Goal: Task Accomplishment & Management: Complete application form

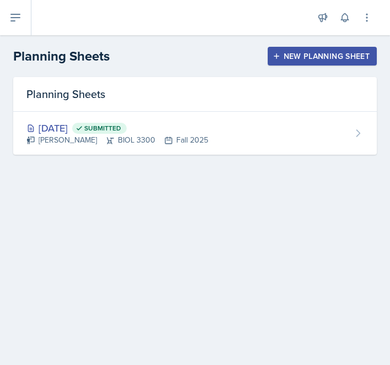
click at [328, 55] on div "New Planning Sheet" at bounding box center [322, 56] width 95 height 9
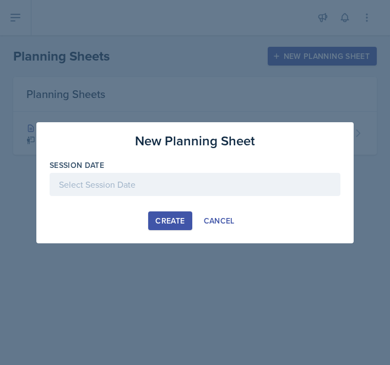
click at [143, 179] on div at bounding box center [195, 184] width 291 height 23
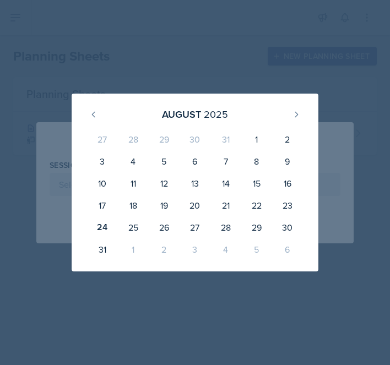
click at [228, 80] on div at bounding box center [195, 182] width 390 height 365
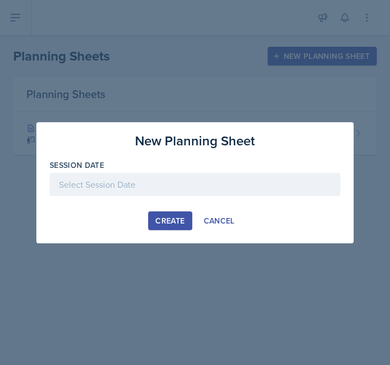
click at [137, 193] on div at bounding box center [195, 184] width 291 height 23
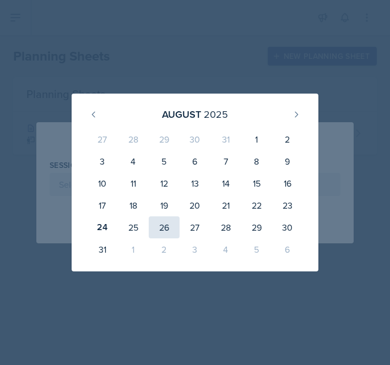
click at [160, 229] on div "26" at bounding box center [164, 228] width 31 height 22
type input "[DATE]"
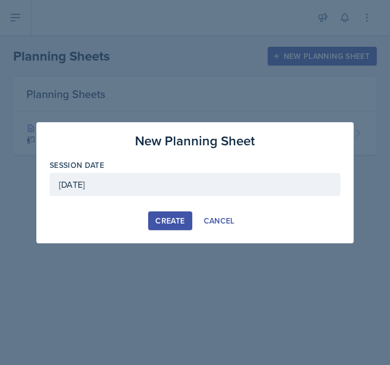
click at [166, 219] on div "Create" at bounding box center [169, 221] width 29 height 9
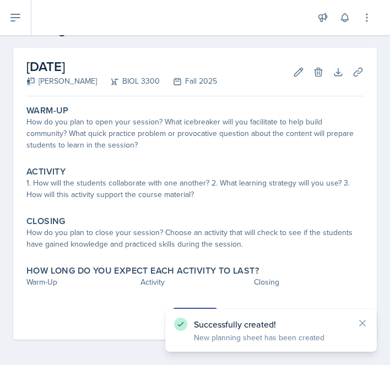
scroll to position [40, 0]
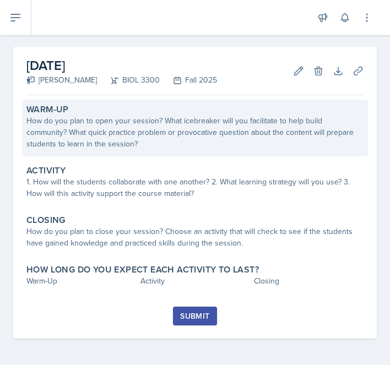
click at [137, 150] on div "Warm-Up How do you plan to open your session? What icebreaker will you facilita…" at bounding box center [195, 128] width 346 height 57
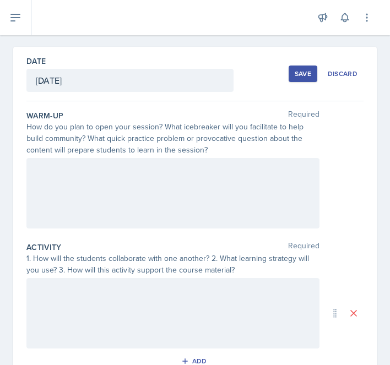
click at [126, 184] on div at bounding box center [172, 193] width 293 height 71
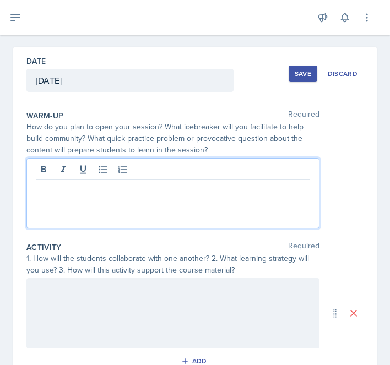
scroll to position [59, 0]
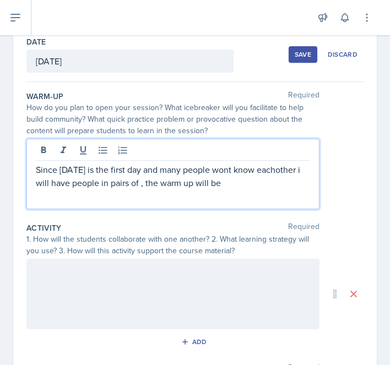
click at [85, 184] on p "Since [DATE] is the first day and many people wont know eachother i will have p…" at bounding box center [173, 176] width 275 height 26
click at [85, 184] on p "Since today is the first day and many people wont know eachother i will have pe…" at bounding box center [173, 176] width 275 height 26
click at [147, 189] on p "Since today is the first day and many people wont know eachother i will have st…" at bounding box center [173, 176] width 275 height 26
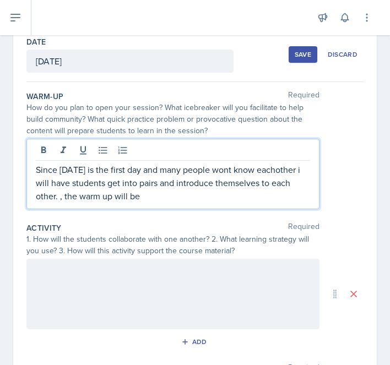
click at [282, 170] on p "Since today is the first day and many people wont know eachother i will have st…" at bounding box center [173, 183] width 275 height 40
click at [299, 168] on p "Since today is the first day and many people wont know each other i will have s…" at bounding box center [173, 183] width 275 height 40
click at [174, 195] on p "Since today is the first day and many people wont know each other I will have s…" at bounding box center [173, 183] width 275 height 40
click at [63, 198] on p "Since today is the first day and many people wont know each other I will have s…" at bounding box center [173, 183] width 275 height 40
click at [144, 194] on p "Since today is the first day and many people wont know each other I will have s…" at bounding box center [173, 183] width 275 height 40
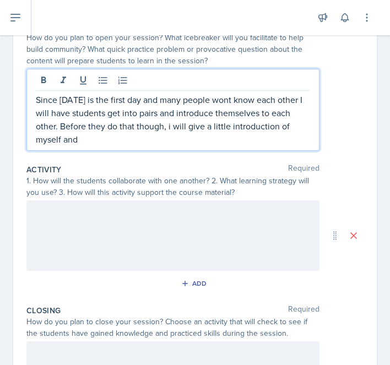
scroll to position [128, 0]
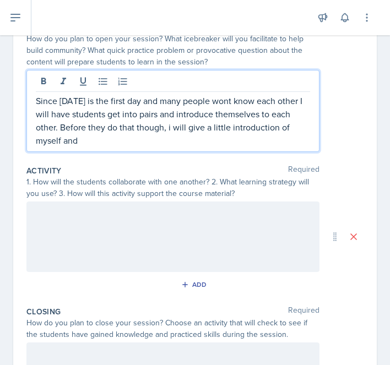
click at [171, 128] on p "Since today is the first day and many people wont know each other I will have s…" at bounding box center [173, 120] width 275 height 53
click at [125, 137] on p "Since today is the first day and many people wont know each other I will have s…" at bounding box center [173, 120] width 275 height 53
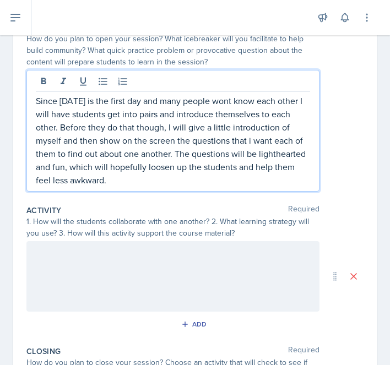
click at [48, 262] on div at bounding box center [172, 276] width 293 height 71
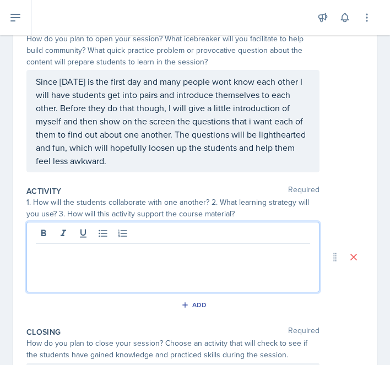
scroll to position [147, 0]
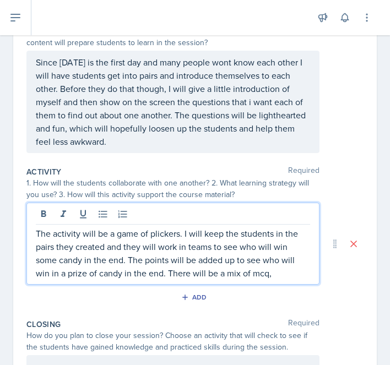
click at [41, 274] on p "The activity will be a game of plickers. I will keep the students in the pairs …" at bounding box center [173, 253] width 275 height 53
click at [256, 272] on p "The activity will be a game of plickers. I will keep the students in the pairs …" at bounding box center [173, 253] width 275 height 53
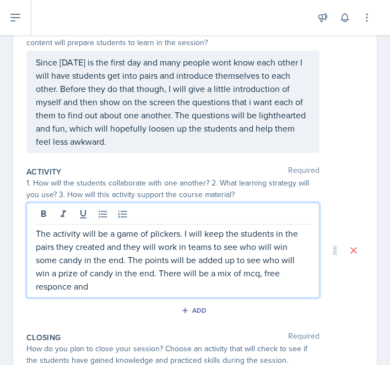
drag, startPoint x: 131, startPoint y: 267, endPoint x: 133, endPoint y: 277, distance: 10.2
click at [134, 277] on p "The activity will be a game of plickers. I will keep the students in the pairs …" at bounding box center [173, 260] width 275 height 66
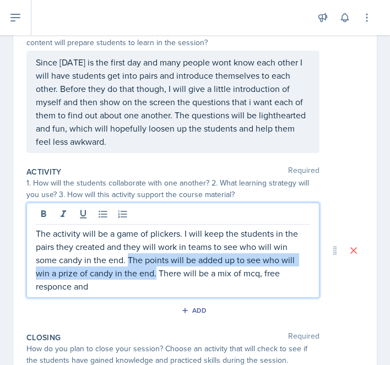
drag, startPoint x: 130, startPoint y: 259, endPoint x: 139, endPoint y: 272, distance: 16.7
click at [141, 276] on p "The activity will be a game of plickers. I will keep the students in the pairs …" at bounding box center [173, 260] width 275 height 66
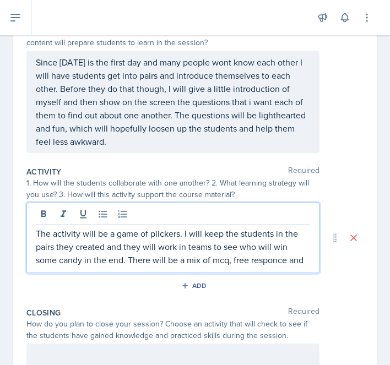
click at [312, 261] on div "The activity will be a game of plickers. I will keep the students in the pairs …" at bounding box center [172, 238] width 293 height 71
click at [272, 258] on p "The activity will be a game of plickers. I will keep the students in the pairs …" at bounding box center [173, 247] width 275 height 40
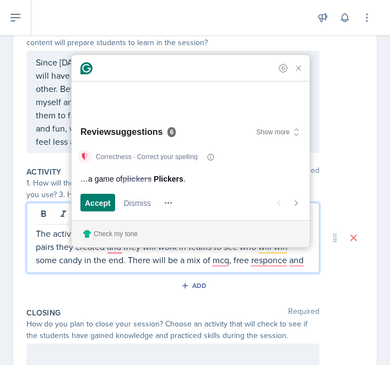
click at [309, 261] on p "The activity will be a game of plickers. I will keep the students in the pairs …" at bounding box center [173, 247] width 275 height 40
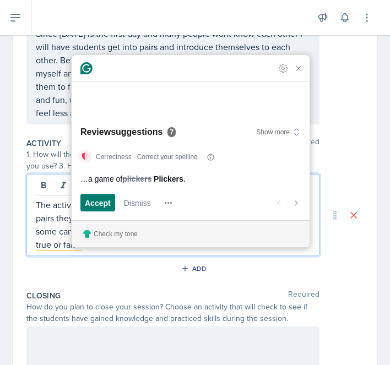
scroll to position [122, 0]
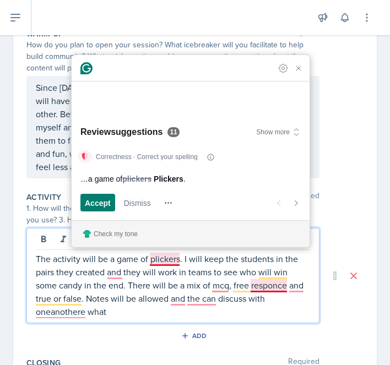
click at [273, 287] on p "The activity will be a game of plickers. I will keep the students in the pairs …" at bounding box center [173, 285] width 275 height 66
click at [93, 207] on span "Accept" at bounding box center [98, 203] width 26 height 12
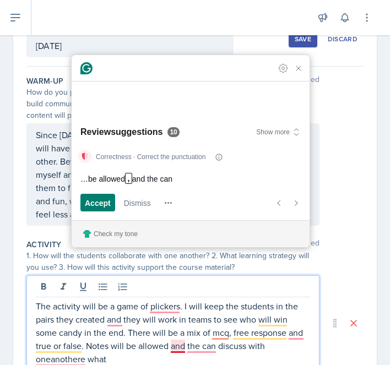
scroll to position [92, 0]
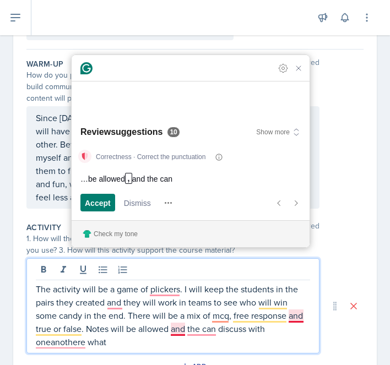
click at [302, 319] on p "The activity will be a game of plickers. I will keep the students in the pairs …" at bounding box center [173, 316] width 275 height 66
click at [186, 325] on p "The activity will be a game of plickers. I will keep the students in the pairs …" at bounding box center [173, 316] width 275 height 66
click at [196, 334] on p "The activity will be a game of plickers. I will keep the students in the pairs …" at bounding box center [173, 316] width 275 height 66
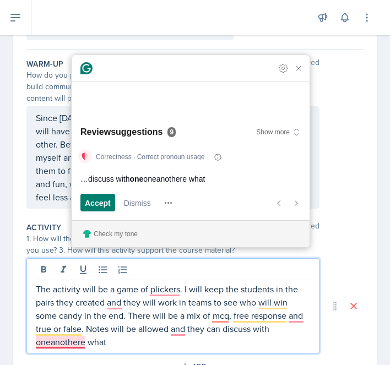
click at [182, 292] on p "The activity will be a game of plickers. I will keep the students in the pairs …" at bounding box center [173, 316] width 275 height 66
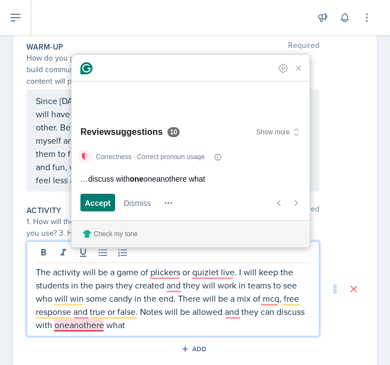
scroll to position [110, 0]
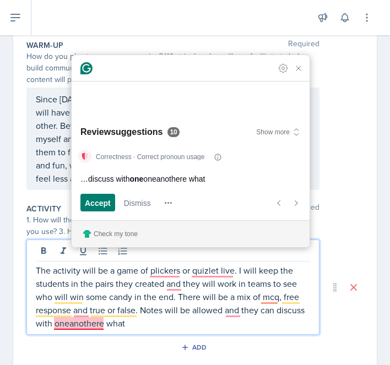
click at [67, 320] on p "The activity will be a game of plickers or quizlet live. I will keep the studen…" at bounding box center [173, 297] width 275 height 66
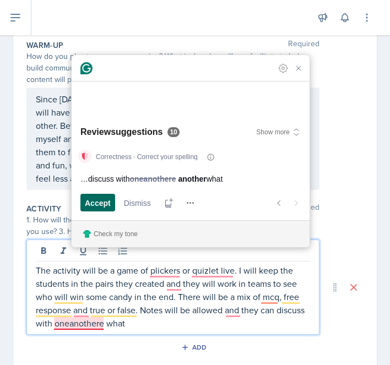
click at [103, 203] on span "Accept" at bounding box center [98, 203] width 26 height 12
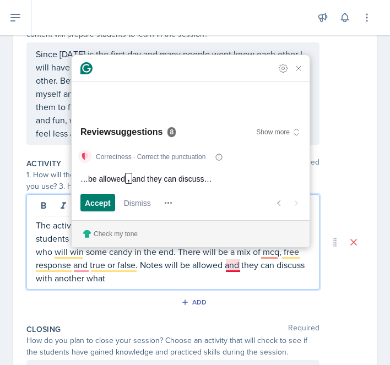
scroll to position [126, 0]
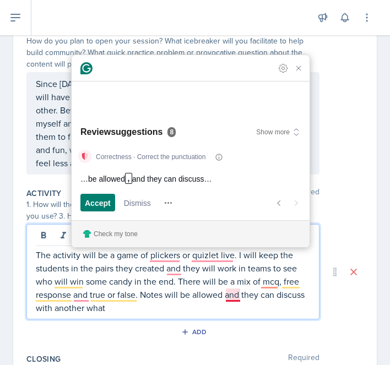
click at [129, 307] on p "The activity will be a game of plickers or quizlet live. I will keep the studen…" at bounding box center [173, 282] width 275 height 66
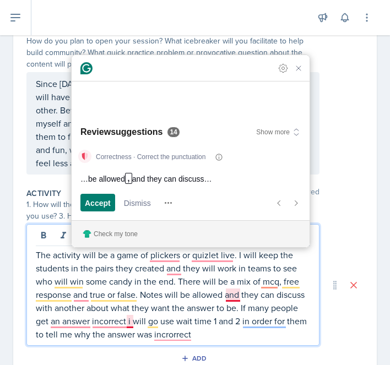
click at [127, 321] on p "The activity will be a game of plickers or quizlet live. I will keep the studen…" at bounding box center [173, 295] width 275 height 93
click at [109, 326] on p "The activity will be a game of plickers or quizlet live. I will keep the studen…" at bounding box center [173, 295] width 275 height 93
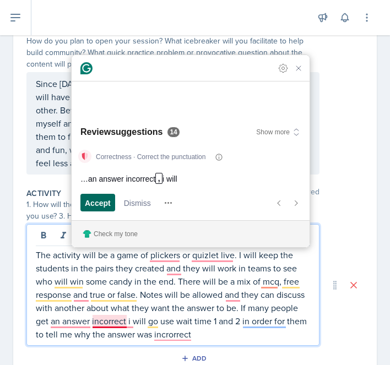
click at [103, 202] on span "Accept" at bounding box center [98, 203] width 26 height 12
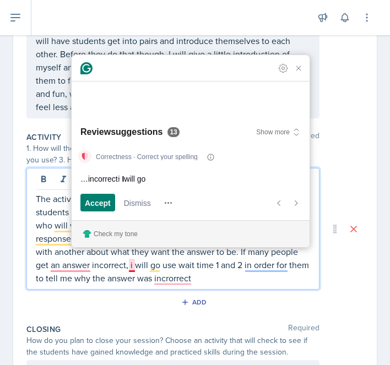
scroll to position [173, 0]
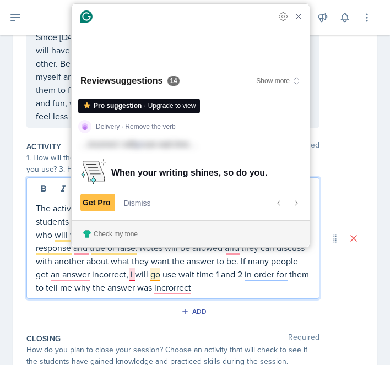
click at [132, 276] on p "The activity will be a game of plickers or quizlet live. I will keep the studen…" at bounding box center [173, 248] width 275 height 93
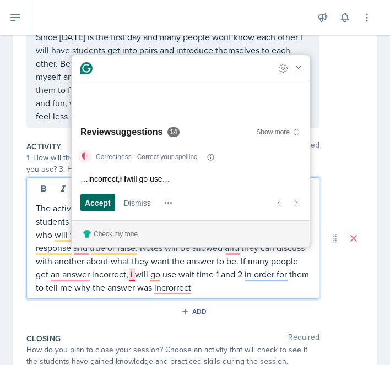
click at [100, 206] on span "Accept" at bounding box center [98, 203] width 26 height 12
click at [69, 275] on p "The activity will be a game of plickers or quizlet live. I will keep the studen…" at bounding box center [173, 248] width 275 height 93
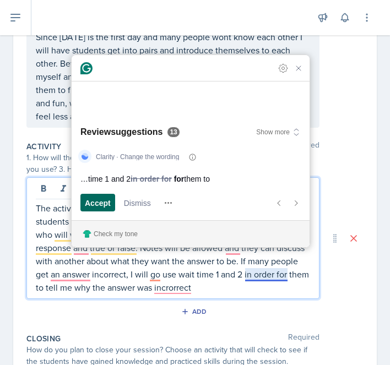
click at [88, 202] on span "Accept" at bounding box center [98, 203] width 26 height 12
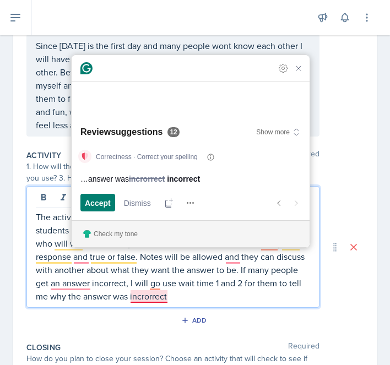
scroll to position [163, 0]
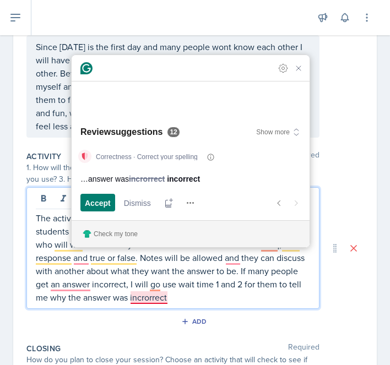
click at [153, 292] on p "The activity will be a game of plickers or quizlet live. I will keep the studen…" at bounding box center [173, 258] width 275 height 93
click at [105, 206] on span "Accept" at bounding box center [98, 203] width 26 height 12
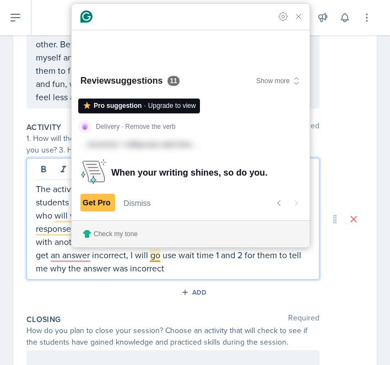
scroll to position [179, 0]
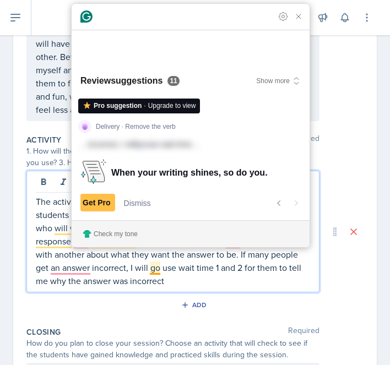
click at [74, 266] on p "The activity will be a game of plickers or quizlet live. I will keep the studen…" at bounding box center [173, 241] width 275 height 93
click at [69, 272] on p "The activity will be a game of plickers or quizlet live. I will keep the studen…" at bounding box center [173, 241] width 275 height 93
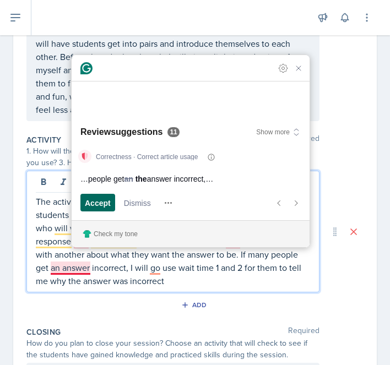
click at [98, 203] on span "Accept" at bounding box center [98, 203] width 26 height 12
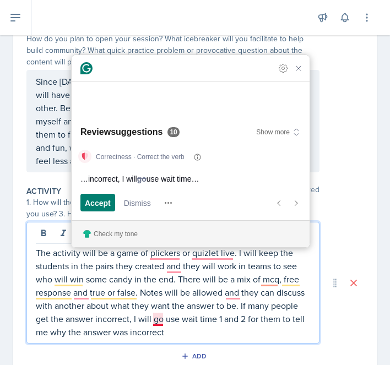
scroll to position [127, 0]
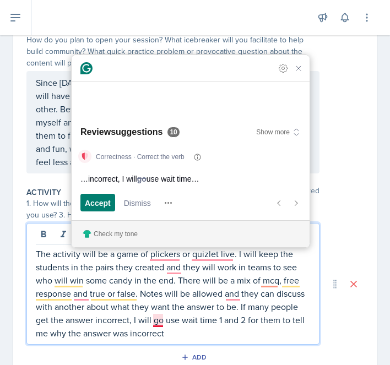
click at [158, 321] on p "The activity will be a game of plickers or quizlet live. I will keep the studen…" at bounding box center [173, 293] width 275 height 93
click at [163, 322] on p "The activity will be a game of plickers or quizlet live. I will keep the studen…" at bounding box center [173, 293] width 275 height 93
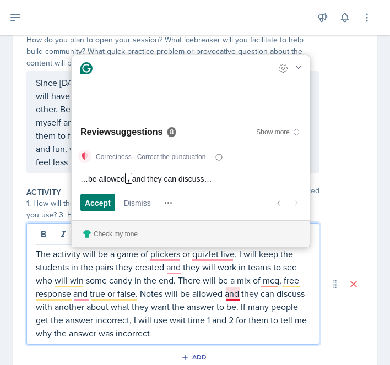
click at [229, 290] on p "The activity will be a game of plickers or quizlet live. I will keep the studen…" at bounding box center [173, 293] width 275 height 93
click at [101, 203] on span "Accept" at bounding box center [98, 203] width 26 height 12
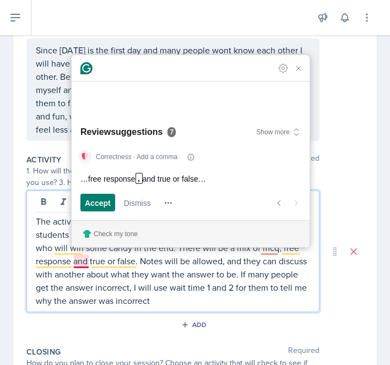
scroll to position [149, 0]
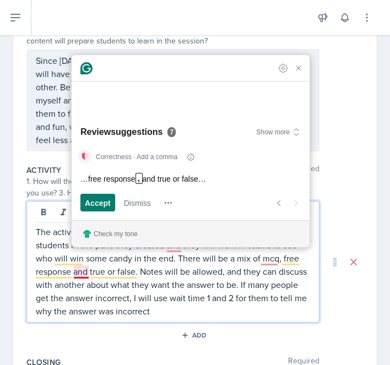
click at [167, 301] on p "The activity will be a game of plickers or quizlet live. I will keep the studen…" at bounding box center [173, 271] width 275 height 93
click at [155, 317] on p "The activity will be a game of plickers or quizlet live. I will keep the studen…" at bounding box center [173, 271] width 275 height 93
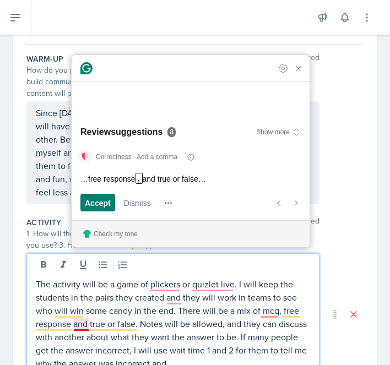
scroll to position [90, 0]
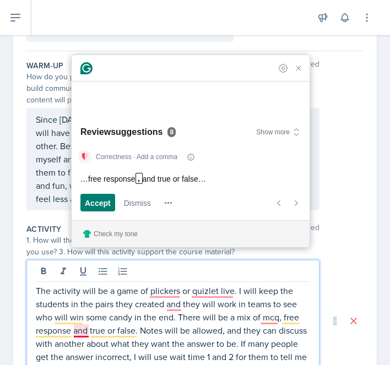
click at [179, 311] on p "The activity will be a game of plickers or quizlet live. I will keep the studen…" at bounding box center [173, 330] width 275 height 93
click at [172, 306] on p "The activity will be a game of plickers or quizlet live. I will keep the studen…" at bounding box center [173, 330] width 275 height 93
click at [90, 207] on span "Accept" at bounding box center [98, 203] width 26 height 12
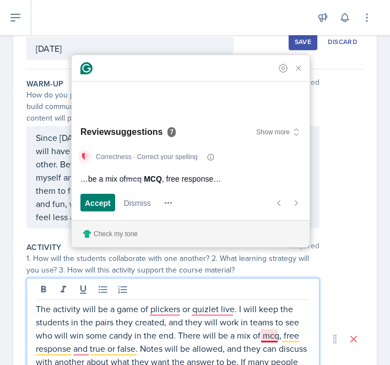
scroll to position [55, 0]
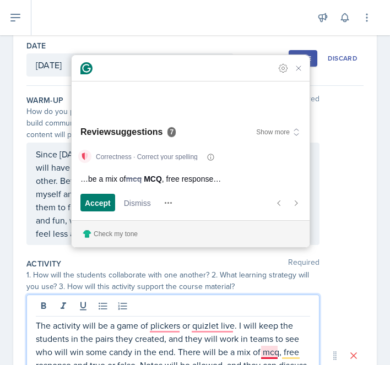
click at [163, 325] on p "The activity will be a game of plickers or quizlet live. I will keep the studen…" at bounding box center [173, 365] width 275 height 93
click at [89, 202] on span "Accept" at bounding box center [98, 203] width 26 height 12
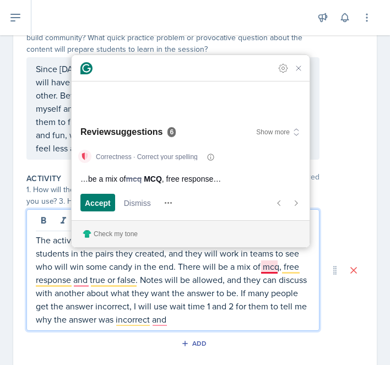
scroll to position [125, 0]
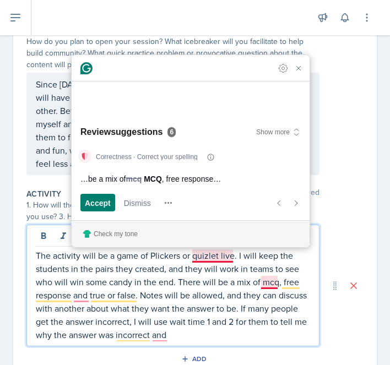
click at [214, 254] on p "The activity will be a game of Plickers or quizlet live. I will keep the studen…" at bounding box center [173, 295] width 275 height 93
click at [105, 210] on div "Accept" at bounding box center [98, 203] width 26 height 18
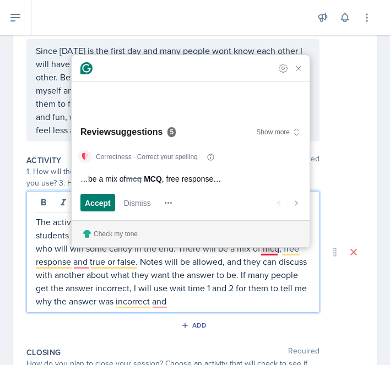
scroll to position [133, 0]
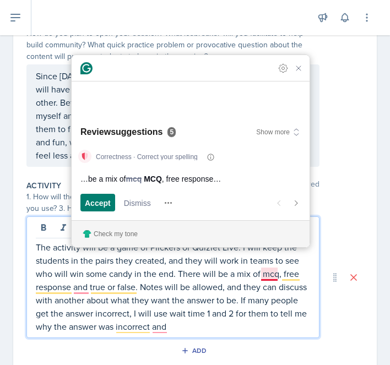
click at [195, 330] on p "The activity will be a game of Plickers or Quizlet Live. I will keep the studen…" at bounding box center [173, 287] width 275 height 93
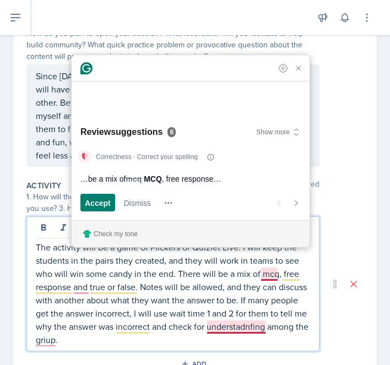
click at [240, 321] on p "The activity will be a game of Plickers or Quizlet Live. I will keep the studen…" at bounding box center [173, 294] width 275 height 106
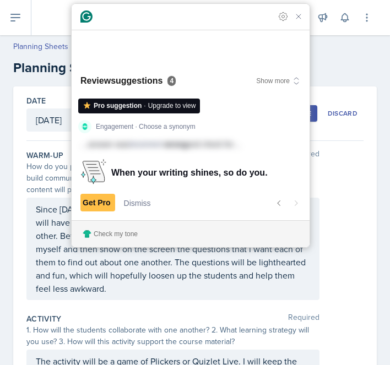
scroll to position [244, 0]
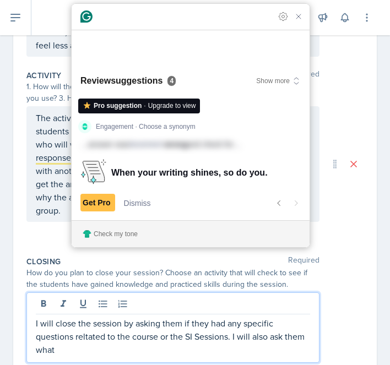
click at [96, 332] on p "I will close the session by asking them if they had any specific questions relt…" at bounding box center [173, 337] width 275 height 40
click at [93, 341] on p "I will close the session by asking them if they had any specific questions relt…" at bounding box center [173, 337] width 275 height 40
click at [71, 353] on p "I will close the session by asking them if they had any specific questions rela…" at bounding box center [173, 337] width 275 height 40
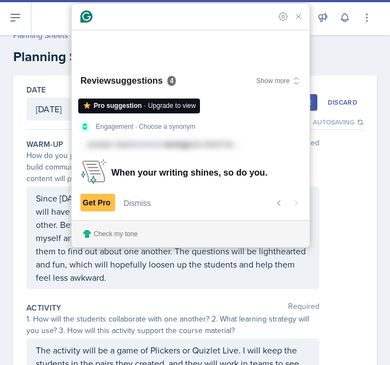
scroll to position [0, 0]
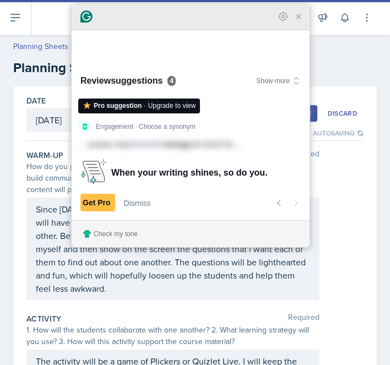
click at [304, 23] on icon "Close Grammarly Assistant" at bounding box center [298, 16] width 13 height 13
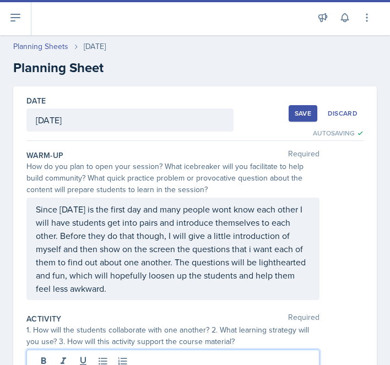
scroll to position [21, 0]
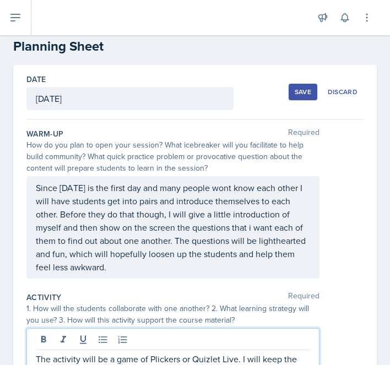
click at [102, 269] on p "Since [DATE] is the first day and many people wont know each other I will have …" at bounding box center [173, 227] width 275 height 93
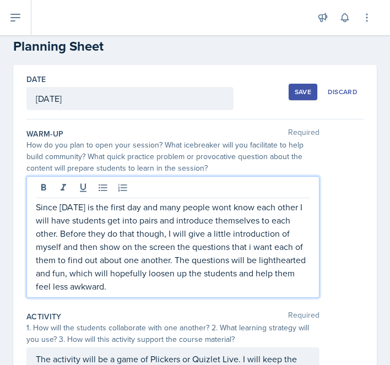
scroll to position [41, 0]
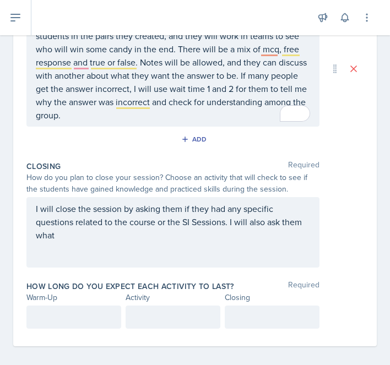
click at [79, 238] on p "I will close the session by asking them if they had any specific questions rela…" at bounding box center [173, 222] width 275 height 40
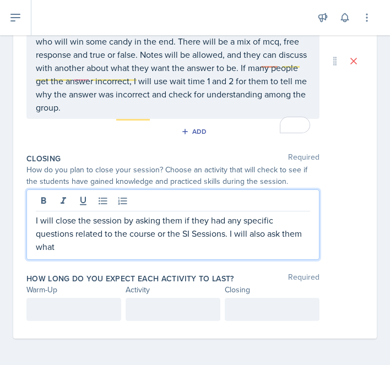
scroll to position [360, 0]
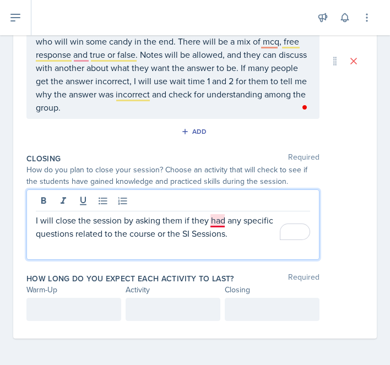
click at [218, 220] on p "I will close the session by asking them if they had any specific questions rela…" at bounding box center [173, 227] width 275 height 26
click at [256, 295] on div "Closing" at bounding box center [272, 290] width 95 height 12
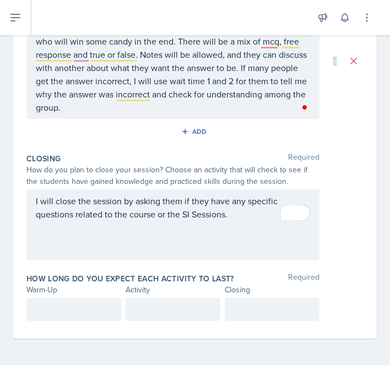
click at [249, 310] on div at bounding box center [272, 309] width 95 height 23
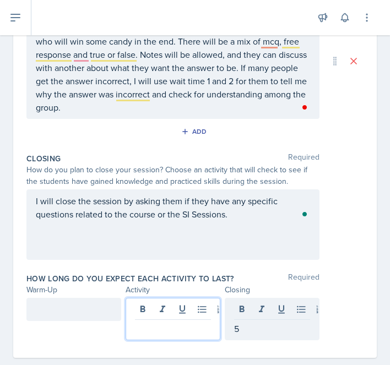
click at [164, 310] on div at bounding box center [173, 319] width 95 height 42
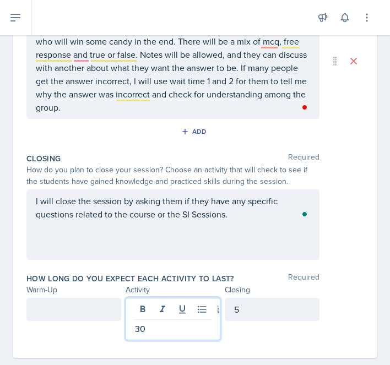
click at [94, 303] on div at bounding box center [73, 309] width 95 height 23
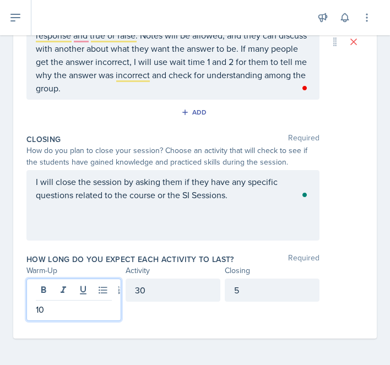
click at [164, 288] on div "30" at bounding box center [173, 290] width 95 height 23
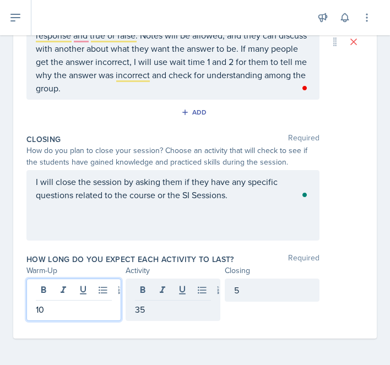
click at [53, 286] on div "10" at bounding box center [73, 300] width 95 height 42
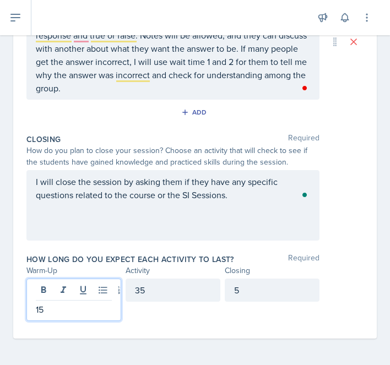
click at [206, 327] on div "How long do you expect each activity to last? Required Warm-Up Activity Closing…" at bounding box center [194, 290] width 337 height 80
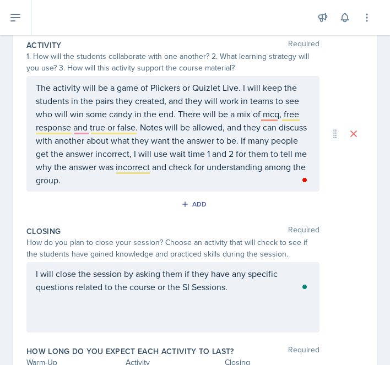
scroll to position [0, 0]
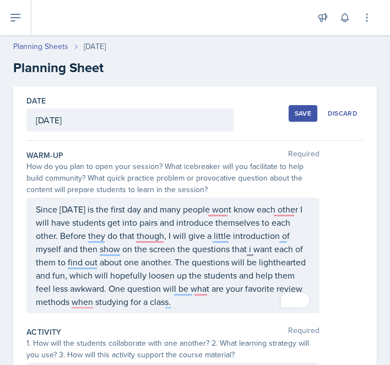
click at [299, 115] on div "Save" at bounding box center [303, 113] width 17 height 9
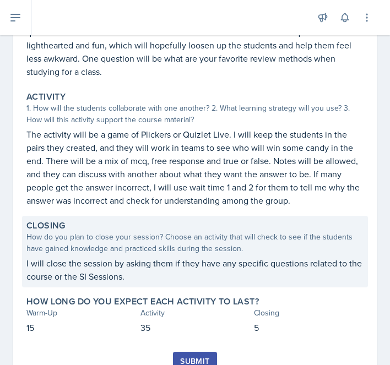
scroll to position [238, 0]
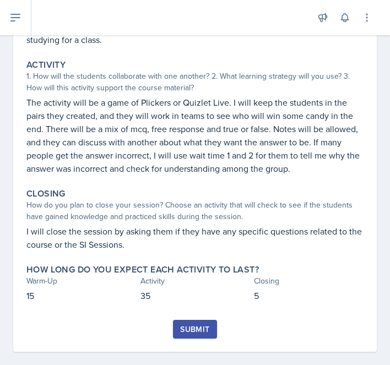
click at [203, 325] on div "Submit" at bounding box center [194, 329] width 29 height 9
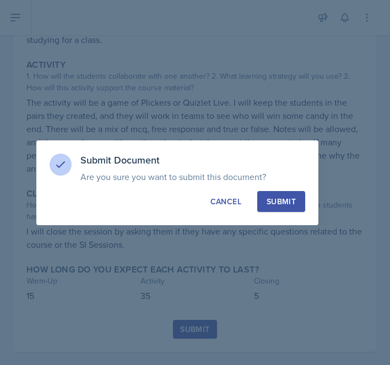
click at [273, 203] on div "Submit" at bounding box center [281, 201] width 29 height 11
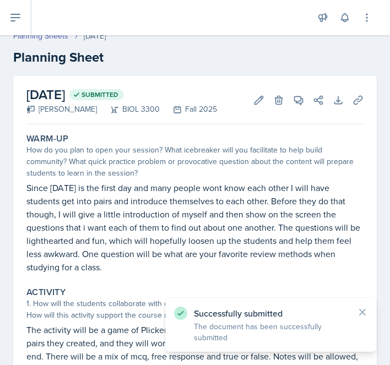
scroll to position [0, 0]
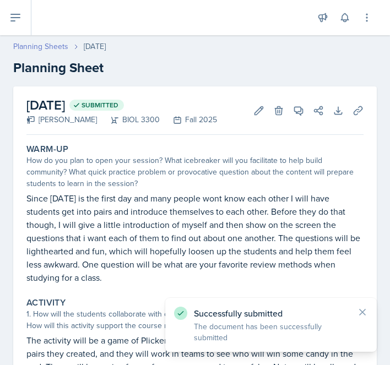
click at [57, 47] on link "Planning Sheets" at bounding box center [40, 47] width 55 height 12
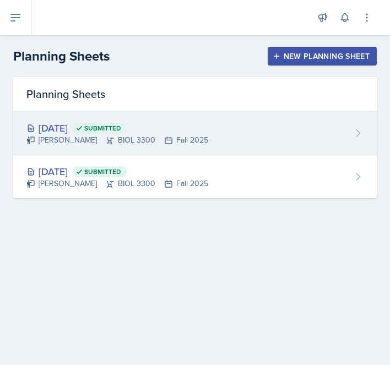
click at [327, 135] on div "[DATE] Submitted [PERSON_NAME] BIOL 3300 Fall 2025" at bounding box center [195, 134] width 364 height 44
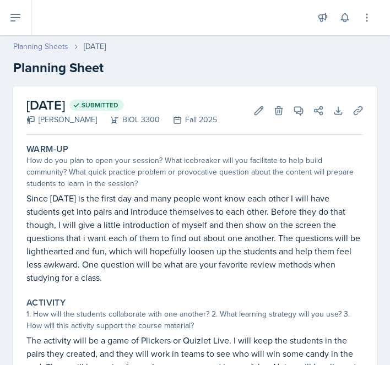
click at [53, 44] on link "Planning Sheets" at bounding box center [40, 47] width 55 height 12
